Goal: Check status: Check status

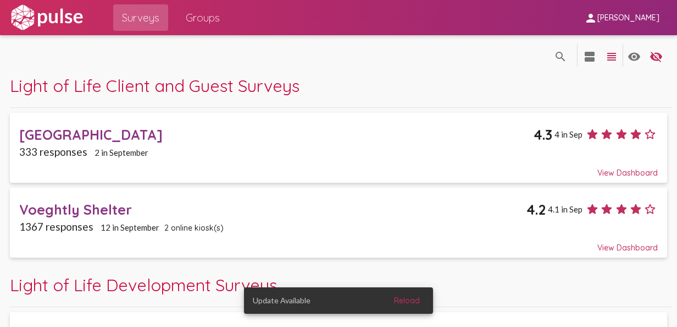
click at [218, 15] on span "Groups" at bounding box center [203, 18] width 34 height 20
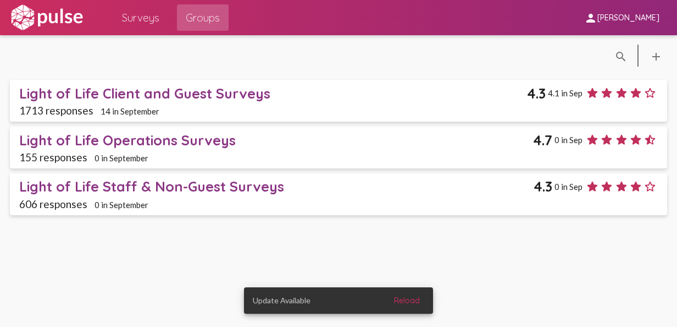
click at [206, 107] on div "1713 responses 14 in September" at bounding box center [338, 110] width 639 height 13
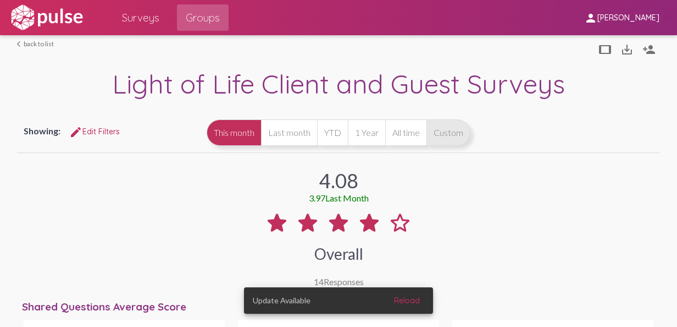
click at [471, 136] on button "Custom" at bounding box center [449, 132] width 44 height 26
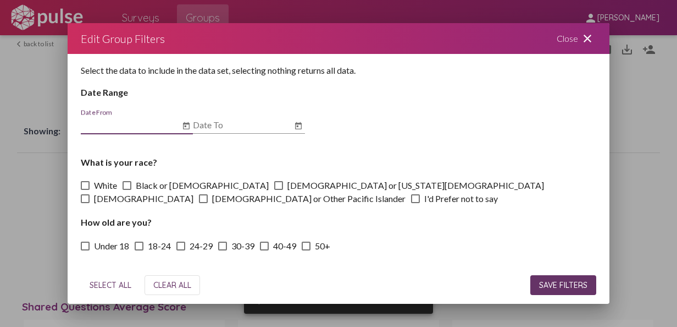
click at [183, 127] on icon "Open calendar" at bounding box center [186, 125] width 9 height 13
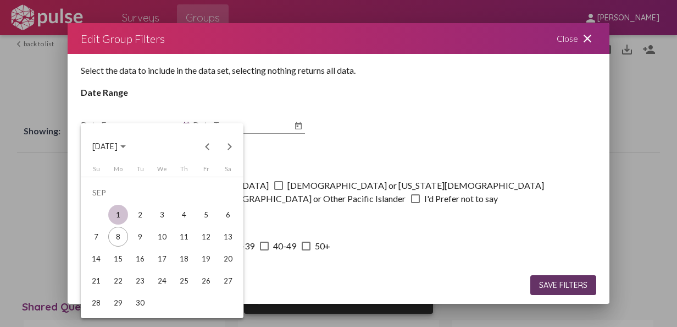
click at [118, 216] on div "1" at bounding box center [118, 215] width 20 height 20
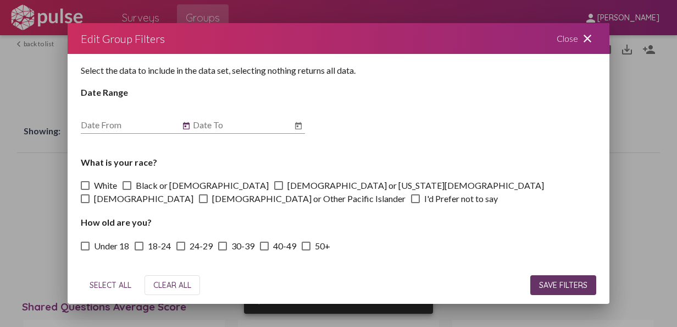
type input "[DATE]"
click at [301, 131] on icon "Open calendar" at bounding box center [298, 125] width 9 height 13
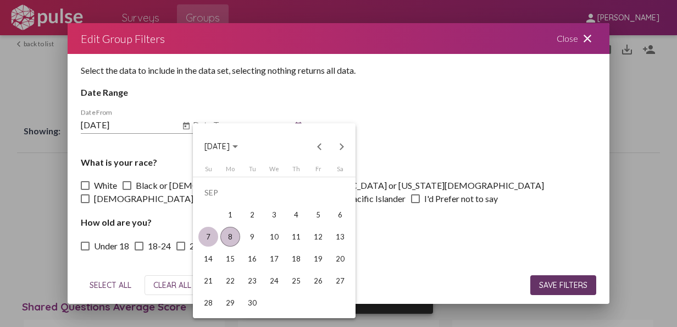
click at [211, 241] on div "7" at bounding box center [208, 237] width 20 height 20
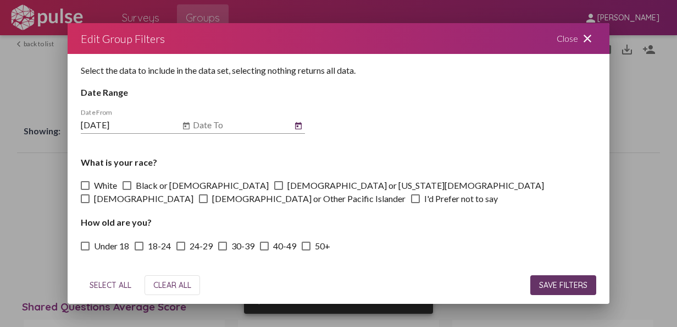
type input "[DATE]"
click at [551, 288] on span "SAVE FILTERS" at bounding box center [563, 285] width 48 height 10
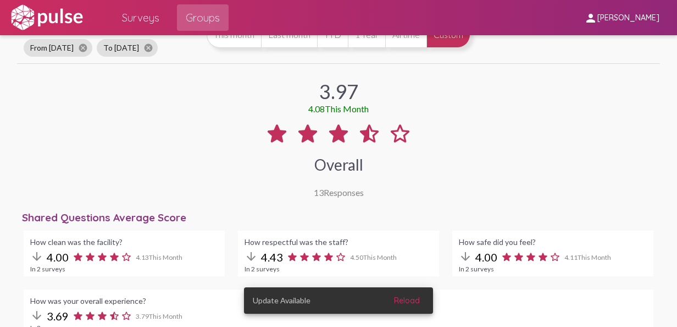
scroll to position [110, 0]
